Goal: Find specific page/section: Find specific page/section

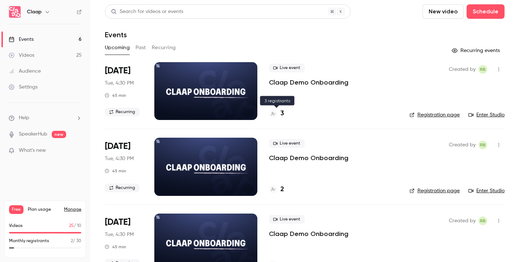
click at [284, 115] on h4 "3" at bounding box center [282, 114] width 4 height 10
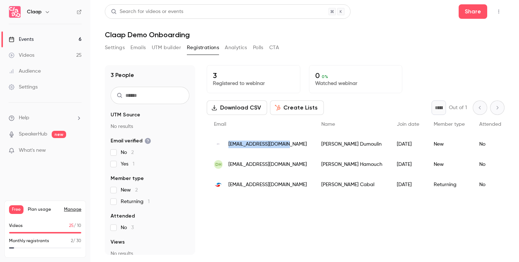
drag, startPoint x: 288, startPoint y: 143, endPoint x: 229, endPoint y: 144, distance: 59.3
click at [229, 144] on div "[EMAIL_ADDRESS][DOMAIN_NAME]" at bounding box center [260, 144] width 107 height 20
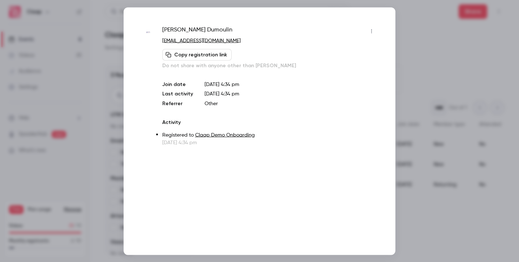
click at [184, 30] on span "[PERSON_NAME]" at bounding box center [197, 31] width 70 height 12
copy div "[PERSON_NAME]"
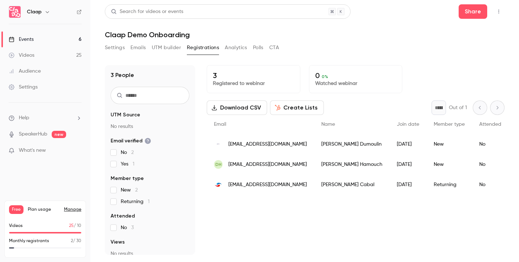
click at [49, 39] on link "Events 6" at bounding box center [45, 39] width 90 height 16
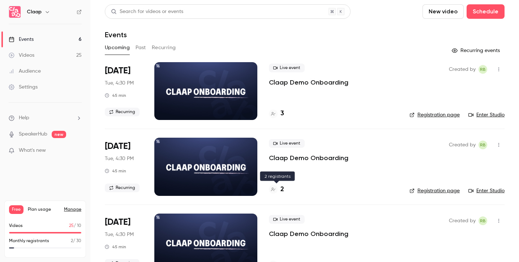
click at [282, 189] on h4 "2" at bounding box center [282, 190] width 4 height 10
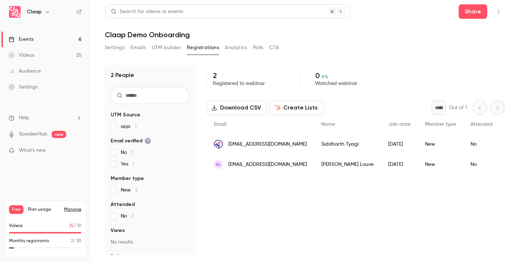
click at [59, 39] on link "Events 6" at bounding box center [45, 39] width 90 height 16
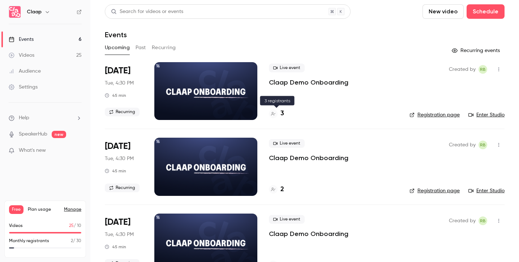
click at [282, 117] on h4 "3" at bounding box center [282, 114] width 4 height 10
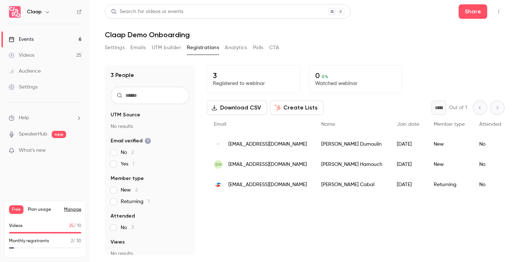
click at [30, 35] on link "Events 6" at bounding box center [45, 39] width 90 height 16
